Goal: Check status: Check status

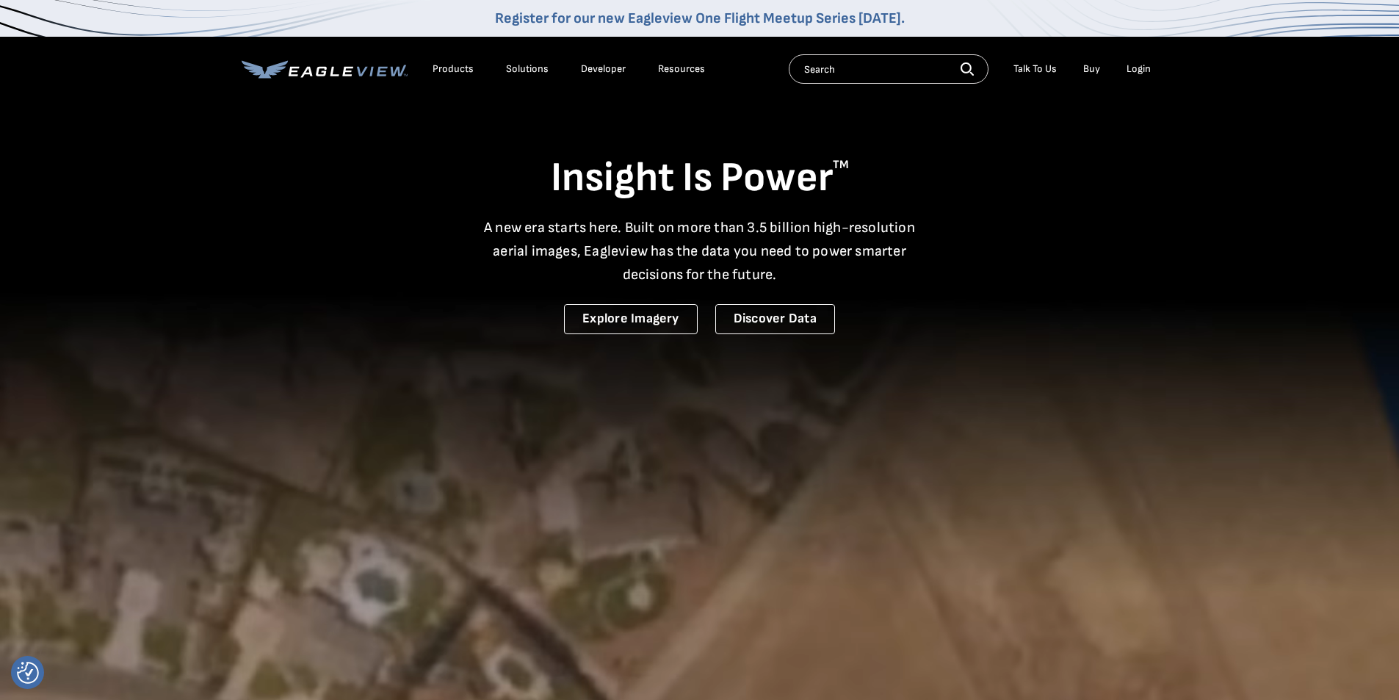
click at [488, 62] on div "Login" at bounding box center [1139, 68] width 24 height 13
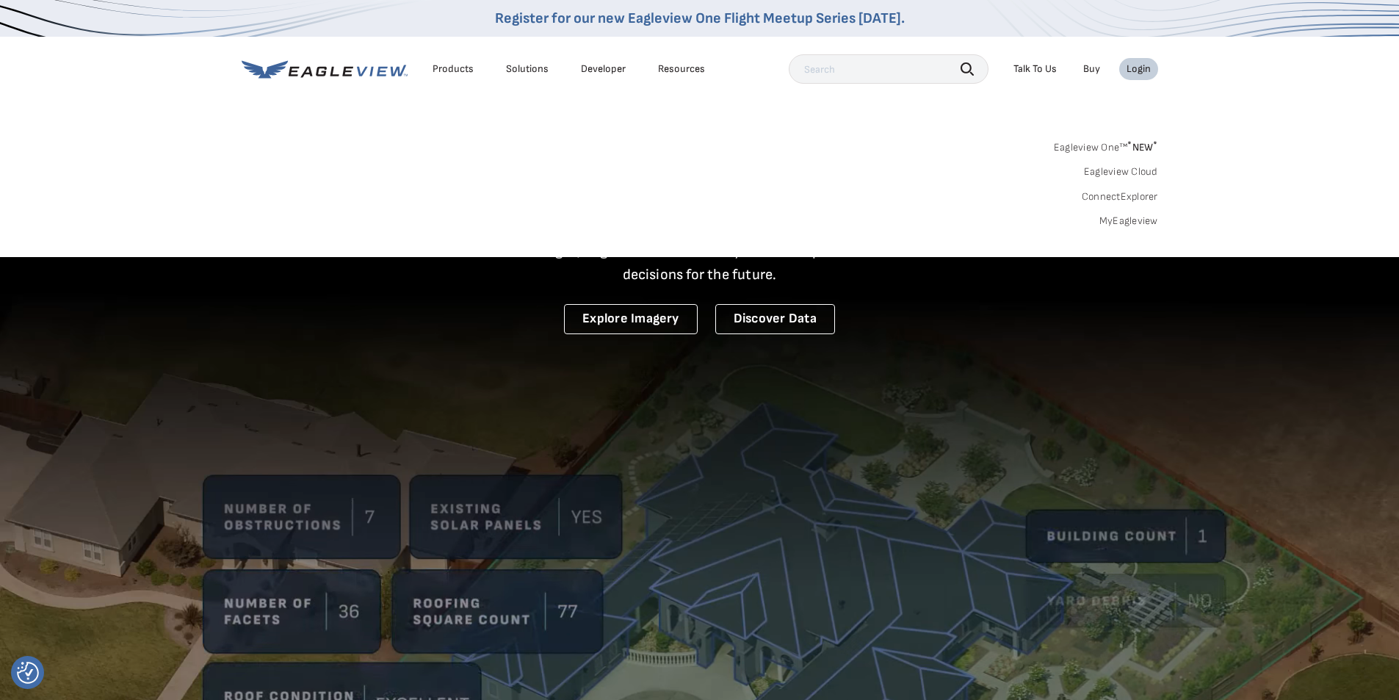
click at [488, 131] on div "Search Products Our Product Areas Imagery 1-Inch GSD Aerial Imagery *" at bounding box center [699, 188] width 1399 height 138
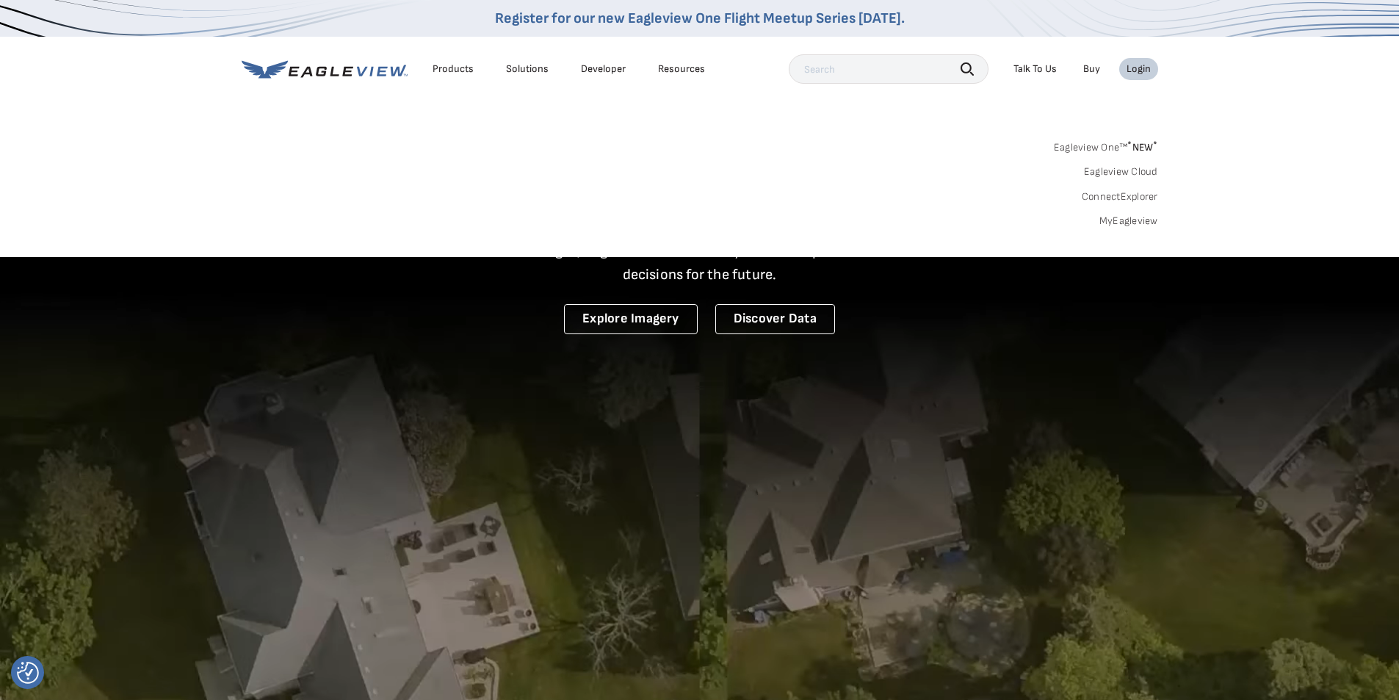
click at [488, 70] on div "Resources" at bounding box center [681, 68] width 47 height 13
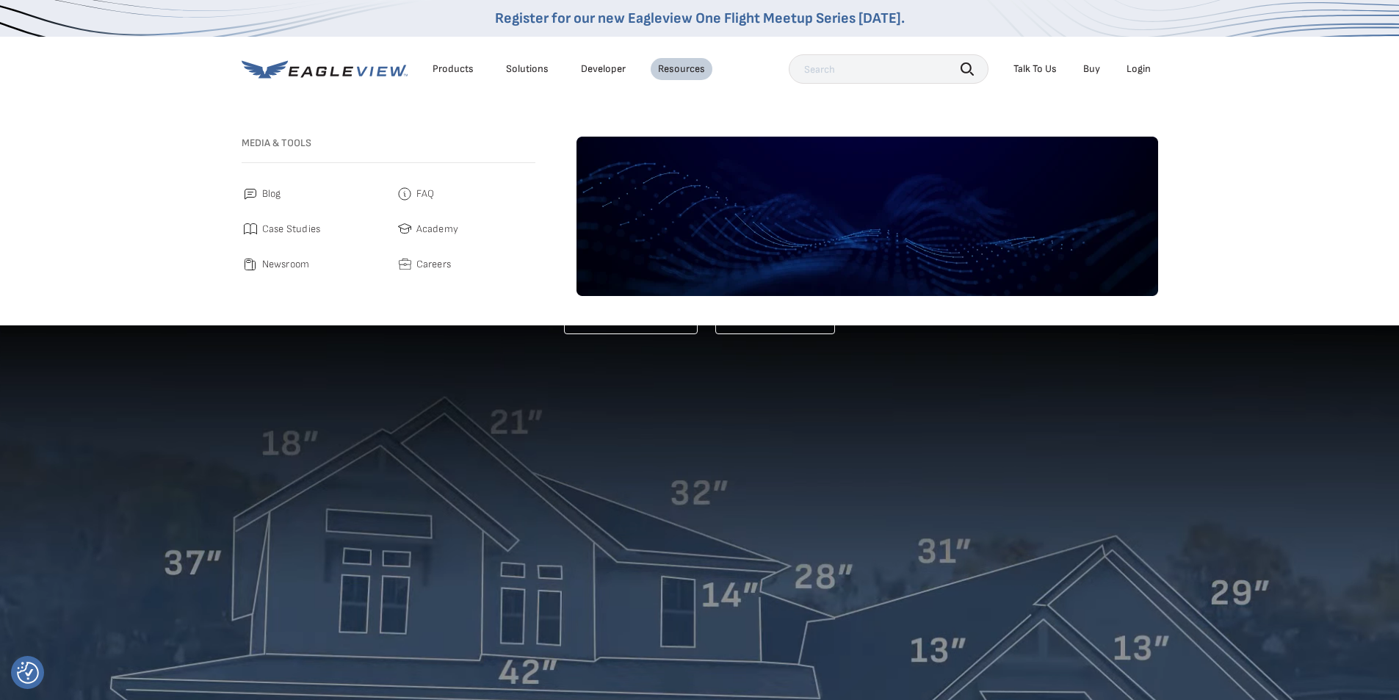
click at [461, 67] on div "Products" at bounding box center [453, 68] width 41 height 13
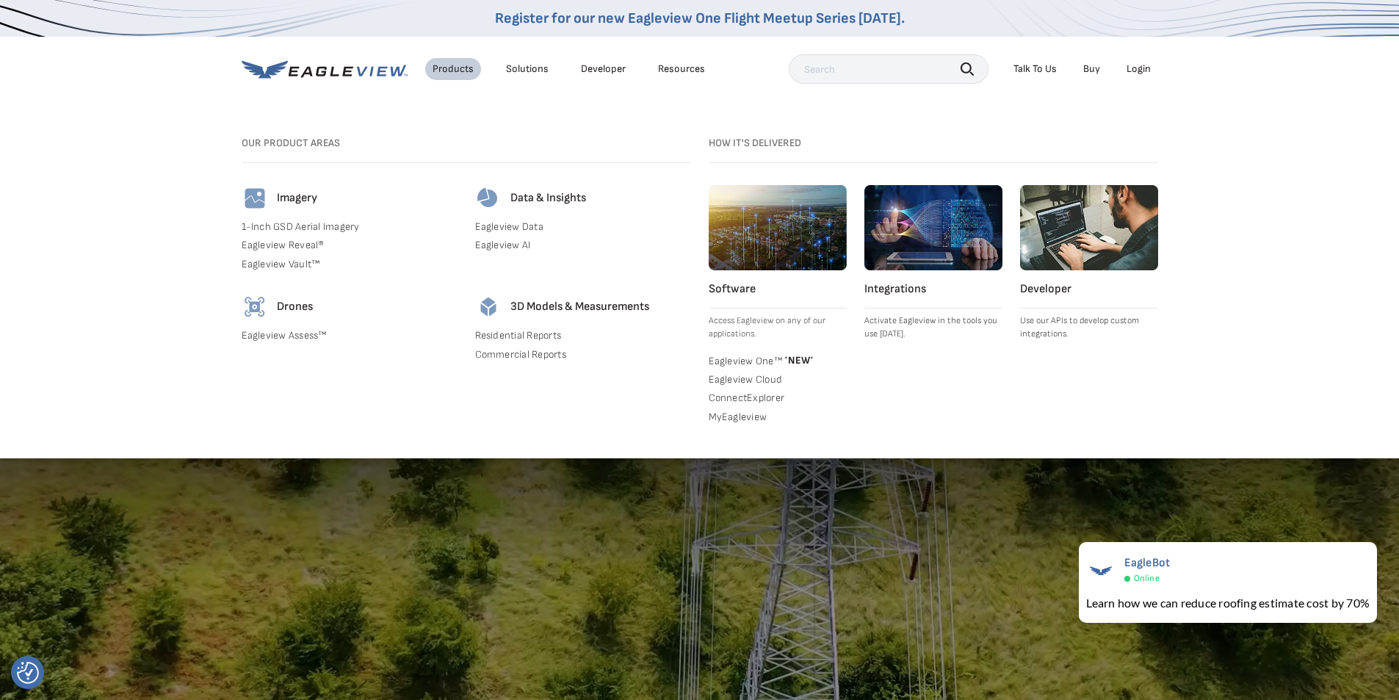
click at [488, 100] on div "Products Solutions Developer Resources Search Talk To Us Buy Login" at bounding box center [700, 69] width 917 height 65
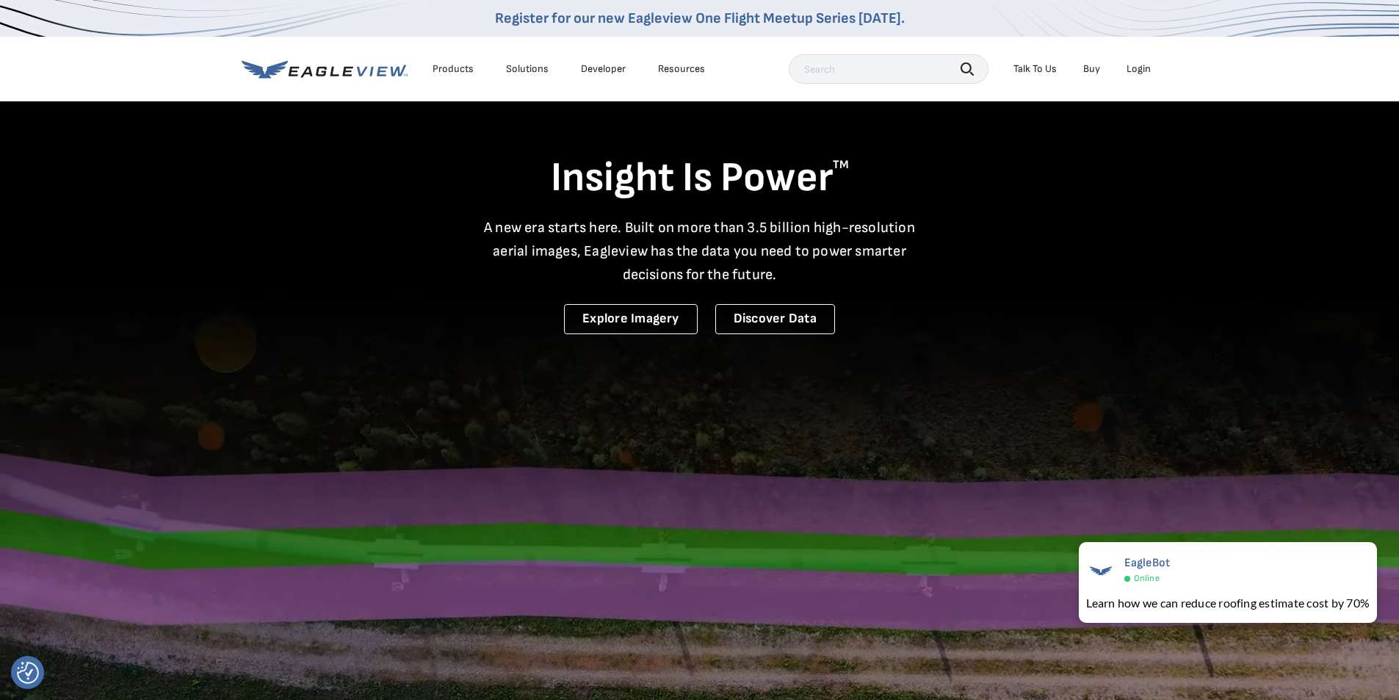
click at [488, 18] on link "Register for our new Eagleview One Flight Meetup Series today." at bounding box center [700, 19] width 410 height 18
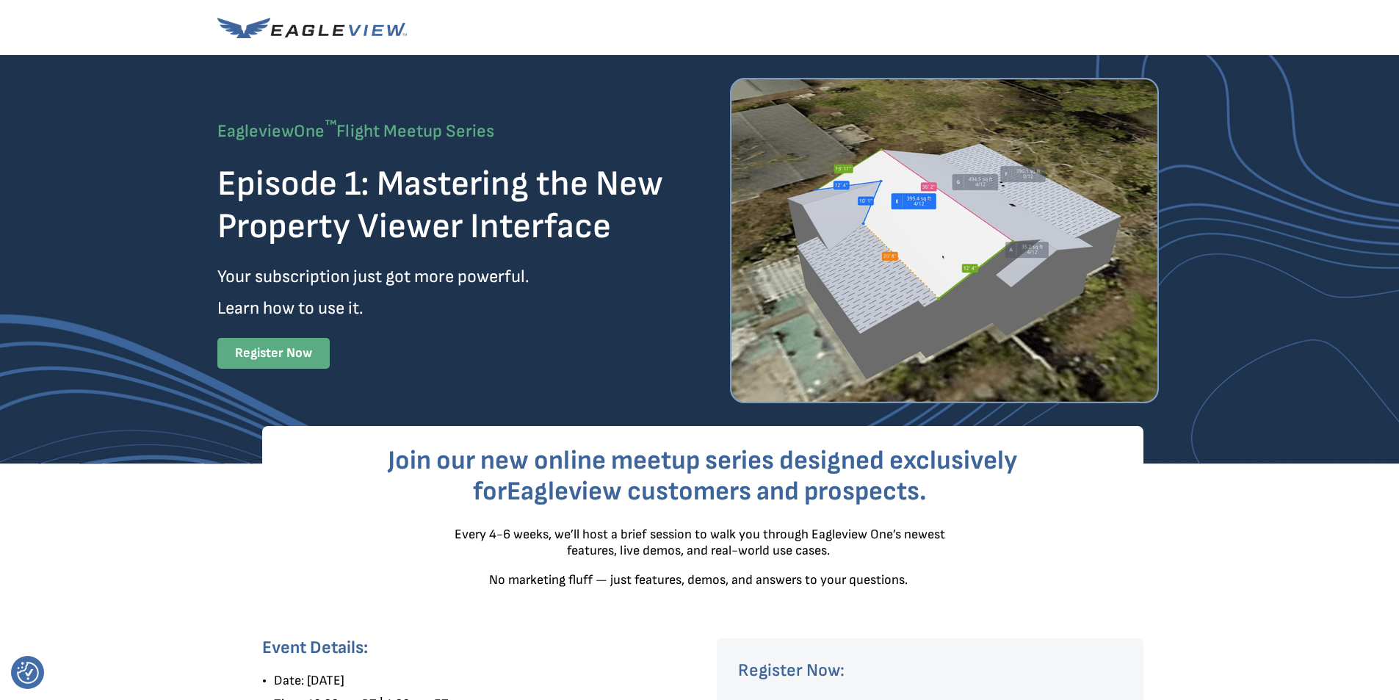
click at [591, 281] on h1 "Your subscription just got more powerful." at bounding box center [425, 276] width 416 height 18
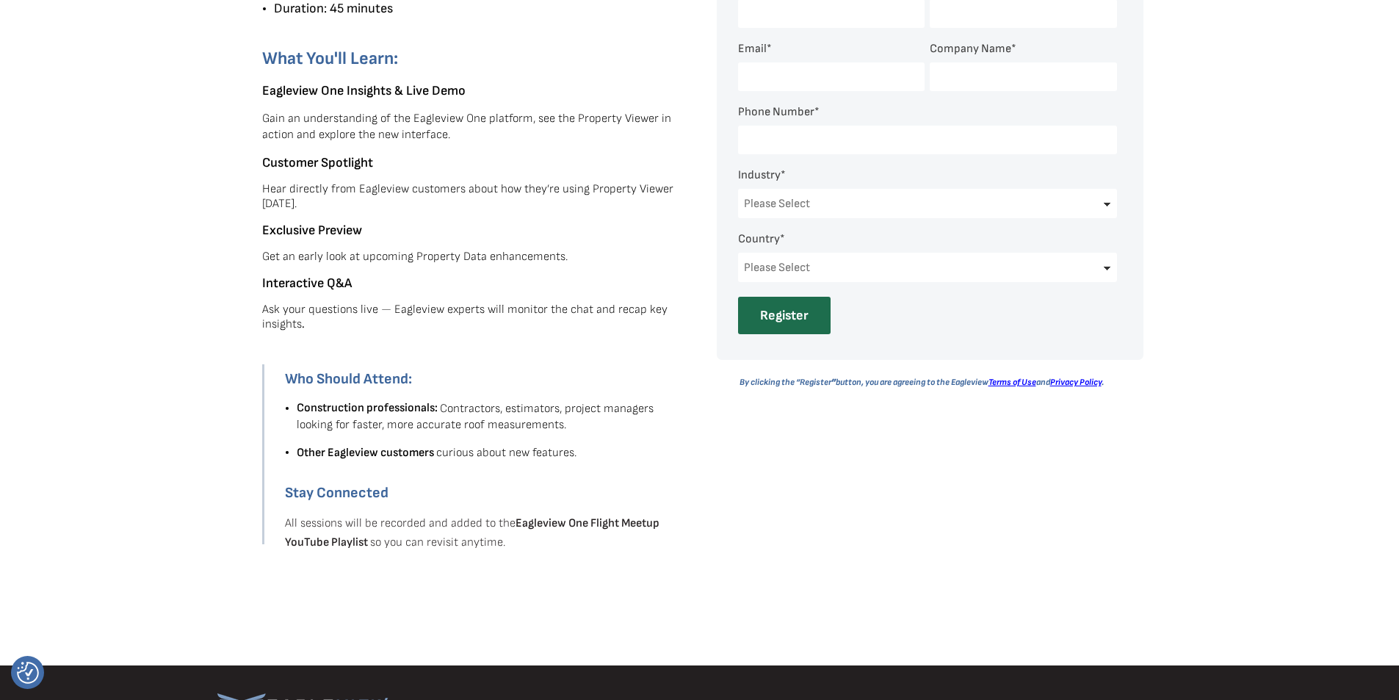
scroll to position [881, 0]
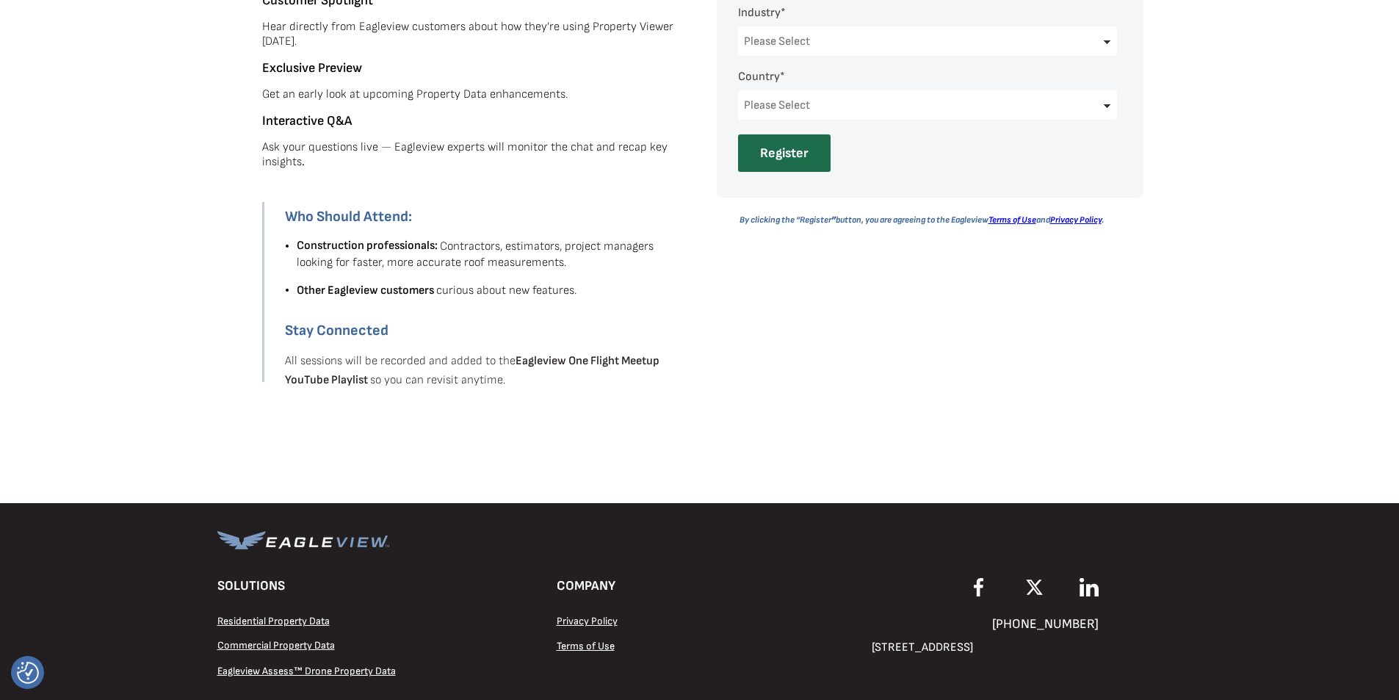
click at [258, 618] on span "Residential Property Data" at bounding box center [273, 621] width 112 height 12
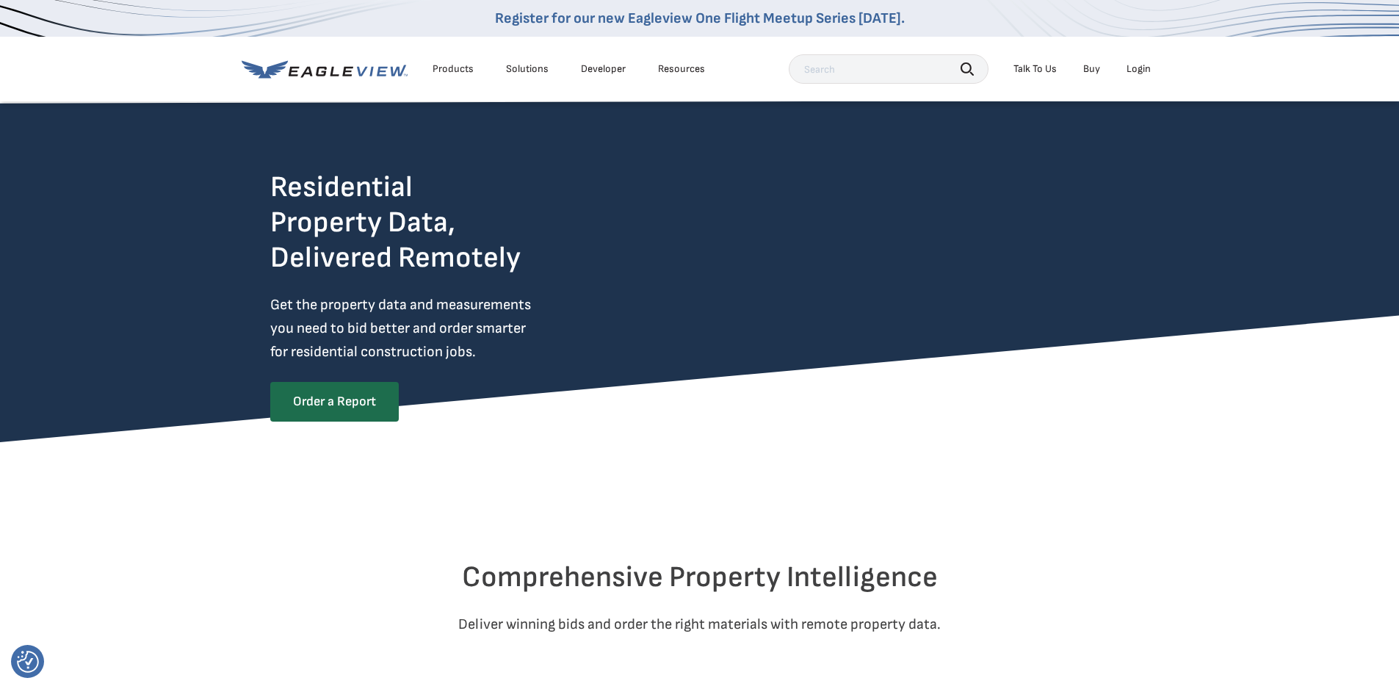
click at [1141, 69] on div "Login" at bounding box center [1139, 68] width 24 height 13
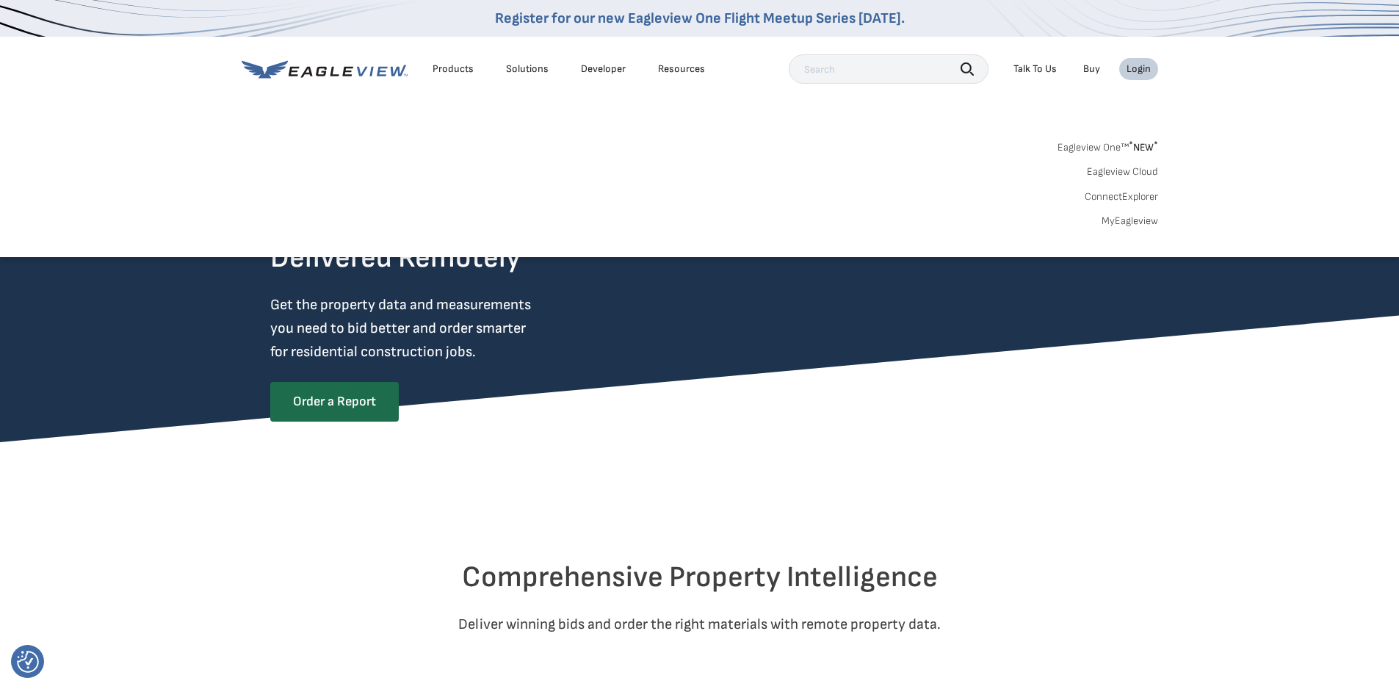
click at [1121, 223] on link "MyEagleview" at bounding box center [1130, 220] width 57 height 13
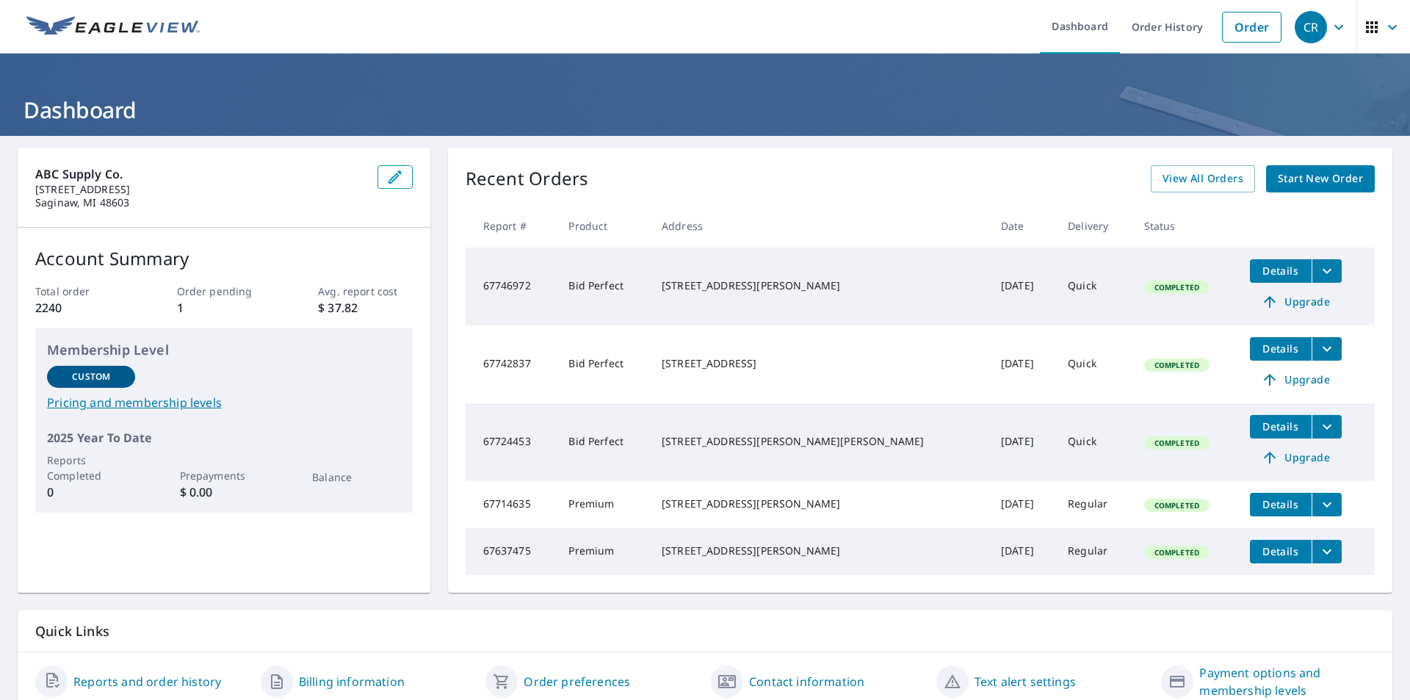
click at [505, 281] on td "67746972" at bounding box center [512, 287] width 92 height 78
click at [1146, 284] on span "Completed" at bounding box center [1177, 287] width 62 height 10
click at [1259, 265] on span "Details" at bounding box center [1281, 271] width 44 height 14
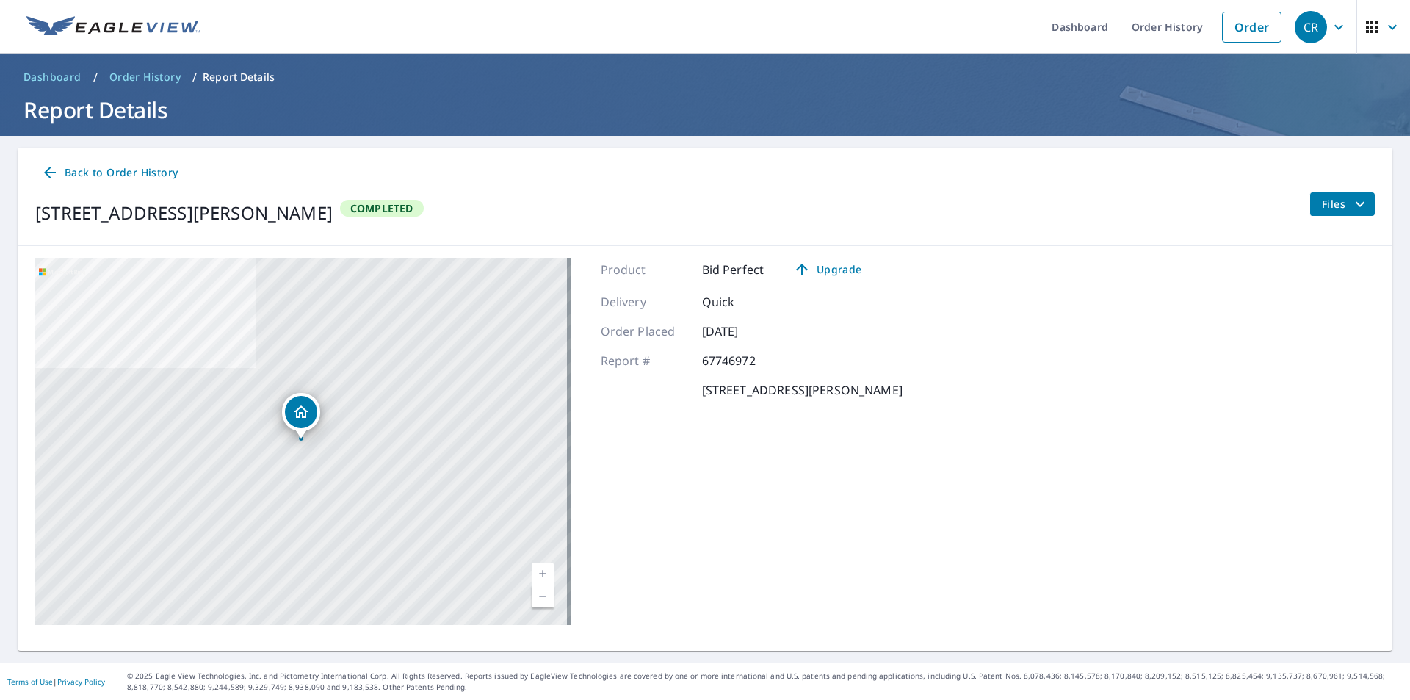
click at [150, 172] on span "Back to Order History" at bounding box center [109, 173] width 137 height 18
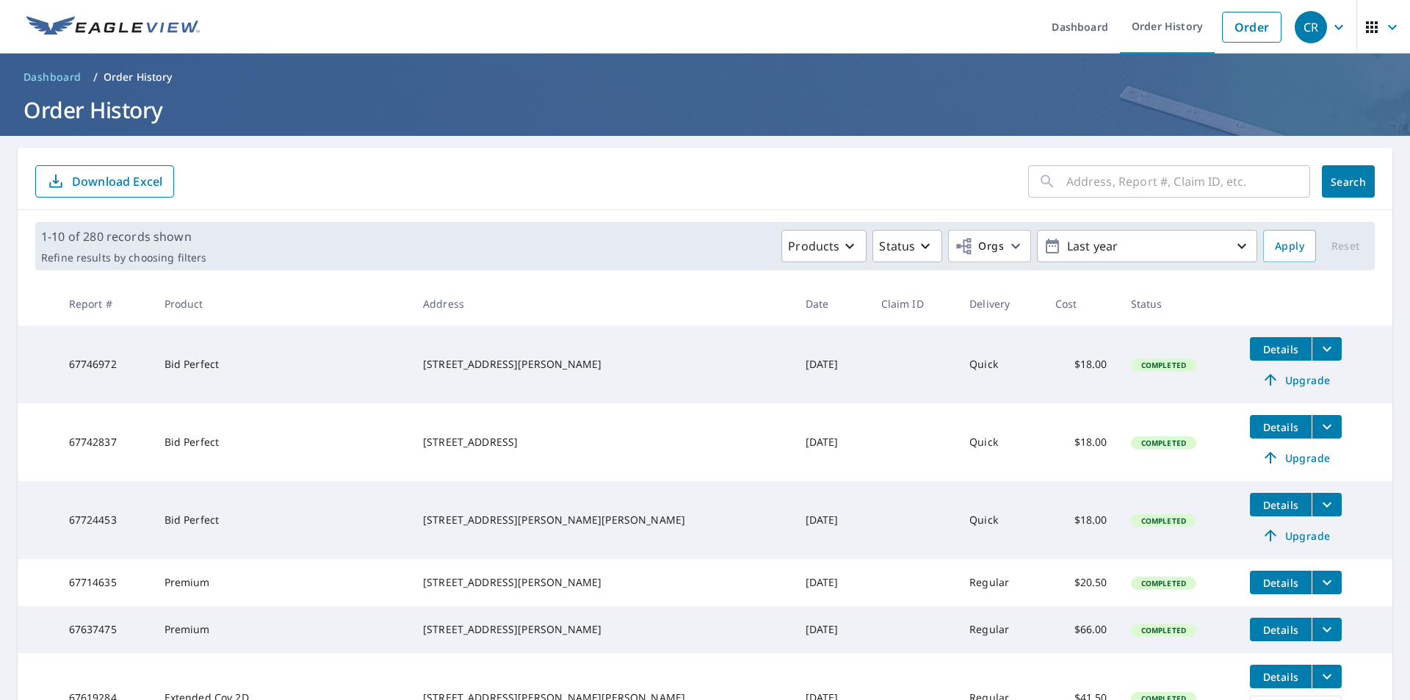
click at [1318, 347] on icon "filesDropdownBtn-67746972" at bounding box center [1327, 349] width 18 height 18
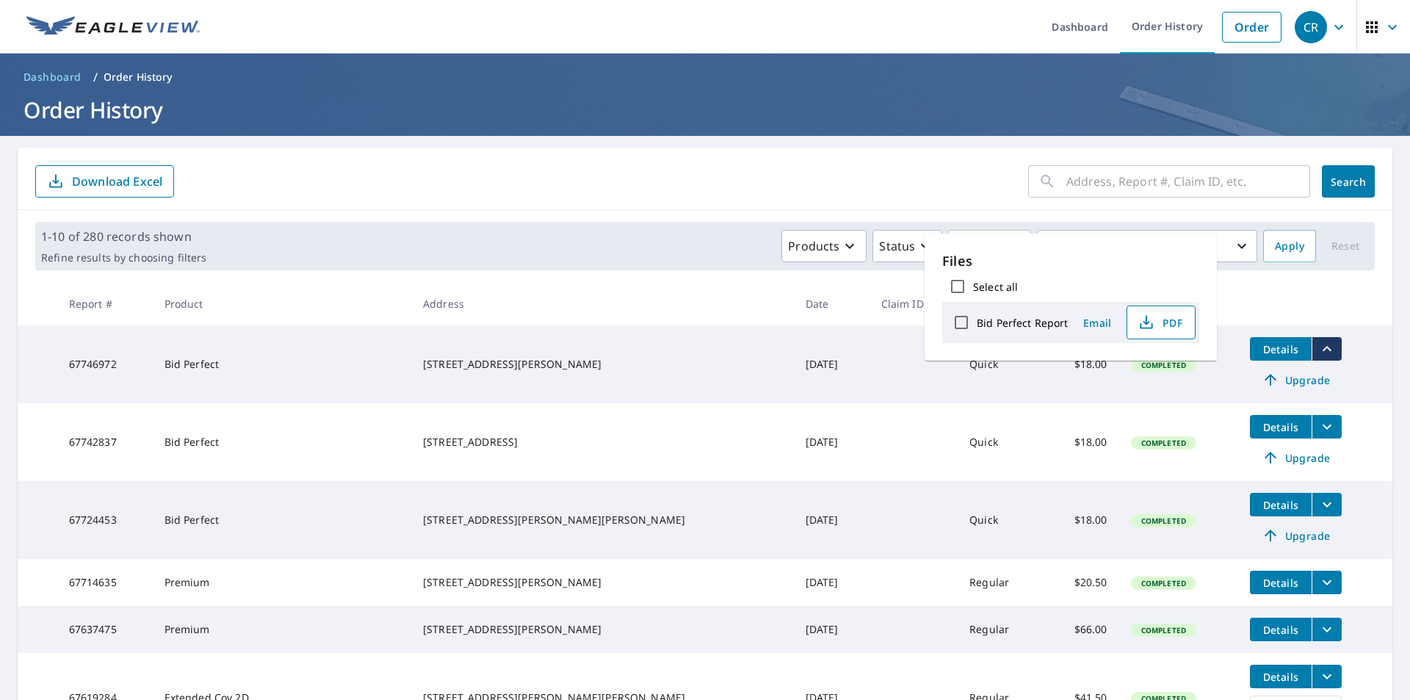
click at [1164, 328] on span "PDF" at bounding box center [1159, 323] width 47 height 18
